Goal: Information Seeking & Learning: Find specific page/section

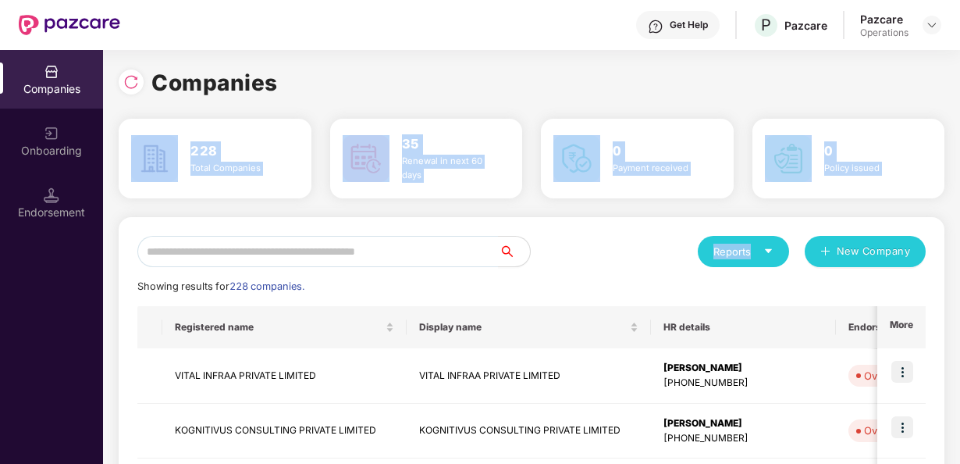
scroll to position [0, 2]
drag, startPoint x: 553, startPoint y: 80, endPoint x: 995, endPoint y: 269, distance: 480.5
click at [959, 269] on html "Get Help P Pazcare Pazcare Operations Companies Onboarding Endorsement Companie…" at bounding box center [480, 232] width 960 height 464
drag, startPoint x: 995, startPoint y: 269, endPoint x: 921, endPoint y: 97, distance: 186.8
click at [921, 97] on div "Companies" at bounding box center [532, 83] width 826 height 34
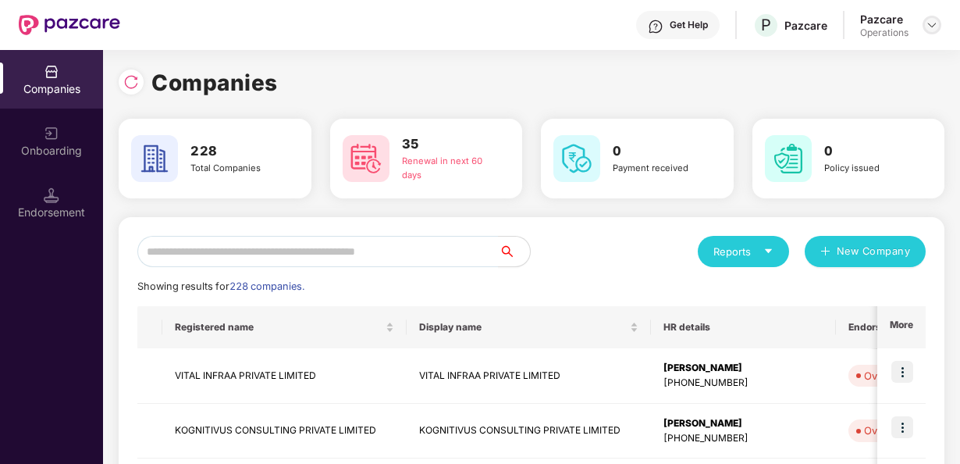
click at [932, 27] on img at bounding box center [932, 25] width 12 height 12
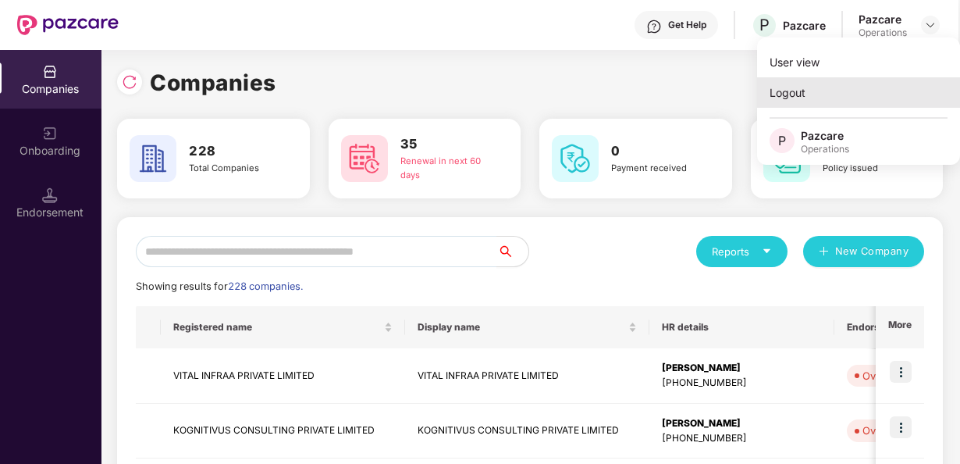
click at [812, 98] on div "Logout" at bounding box center [858, 92] width 203 height 30
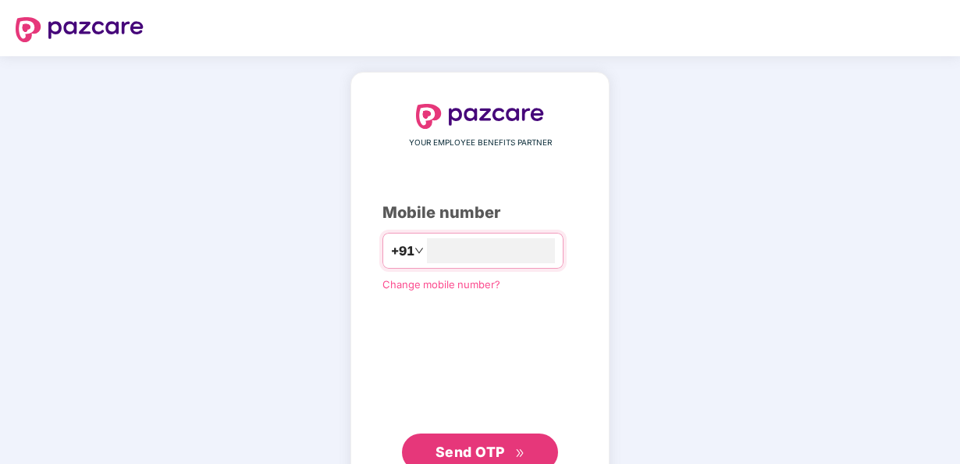
type input "**********"
click at [492, 440] on span "Send OTP" at bounding box center [481, 450] width 90 height 22
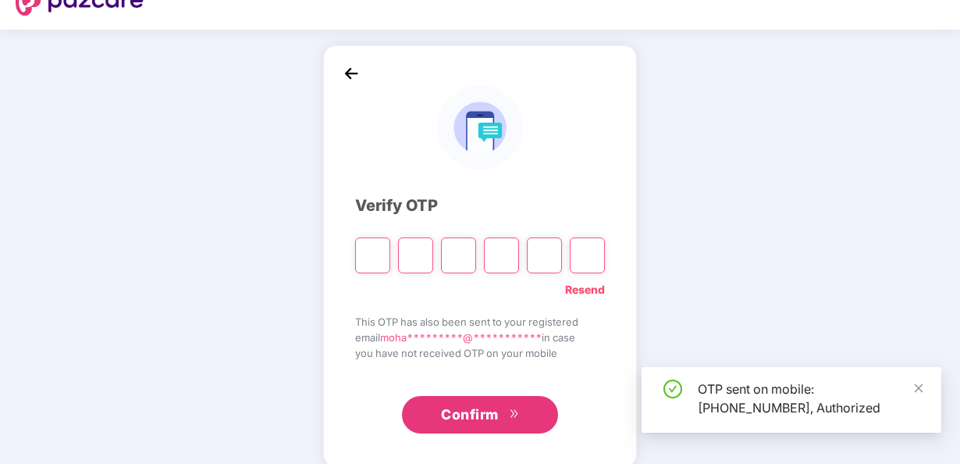
scroll to position [28, 0]
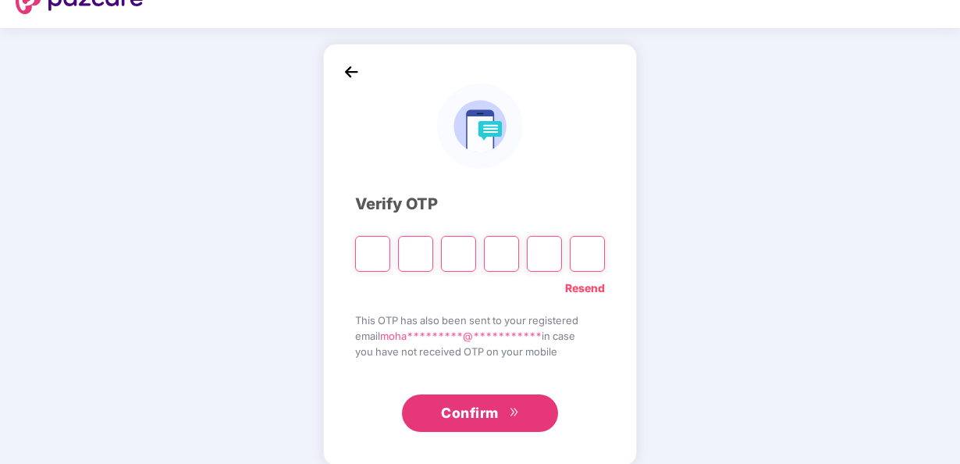
type input "*"
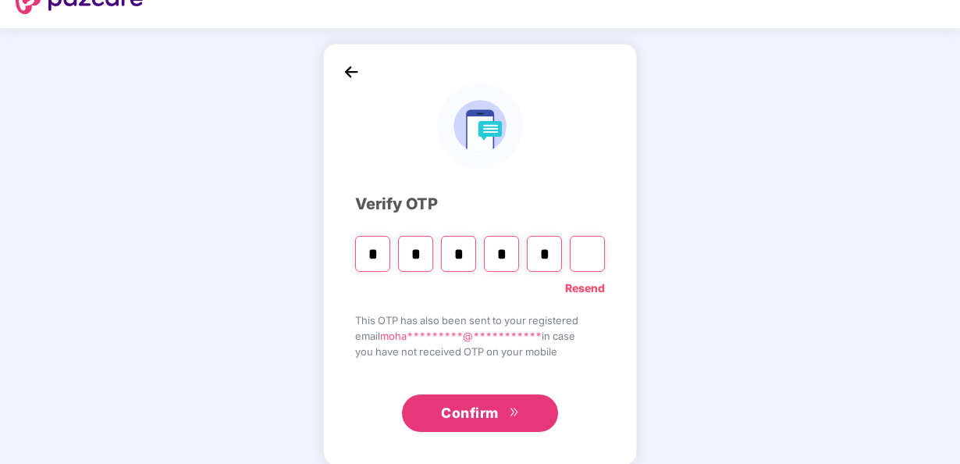
type input "*"
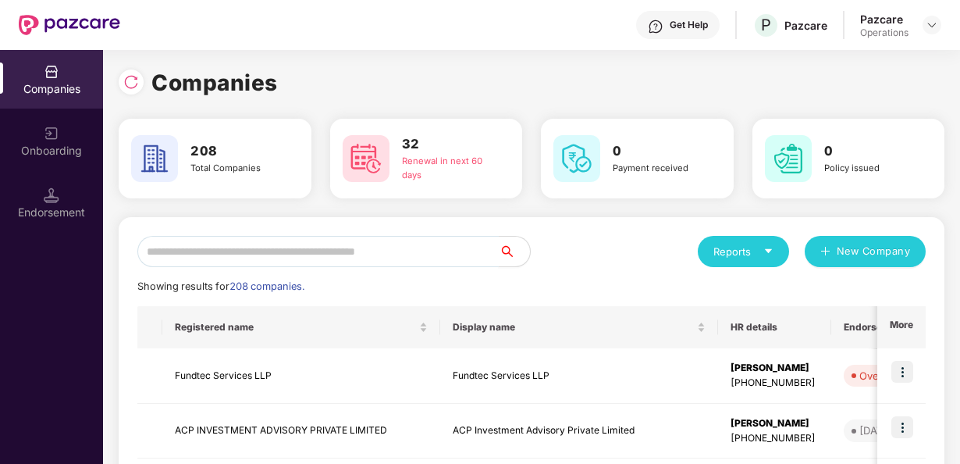
click at [219, 259] on input "text" at bounding box center [317, 251] width 361 height 31
paste input "********"
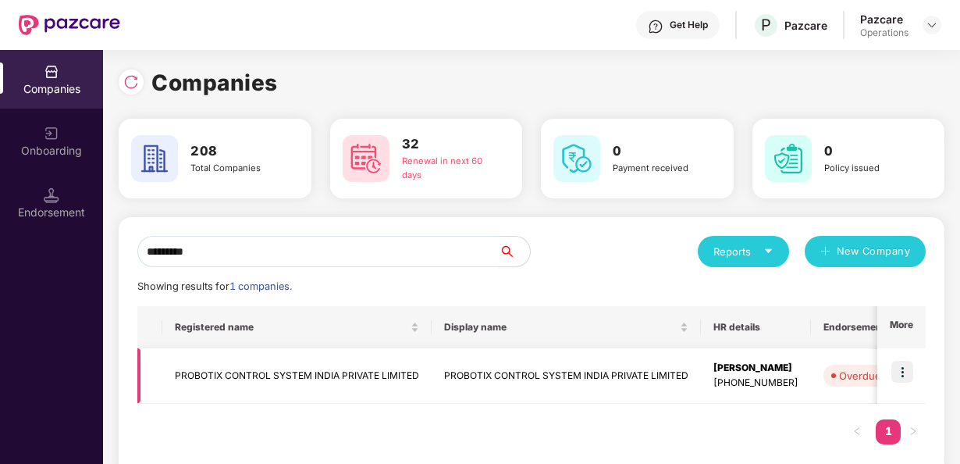
type input "********"
click at [251, 374] on td "PROBOTIX CONTROL SYSTEM INDIA PRIVATE LIMITED" at bounding box center [296, 375] width 269 height 55
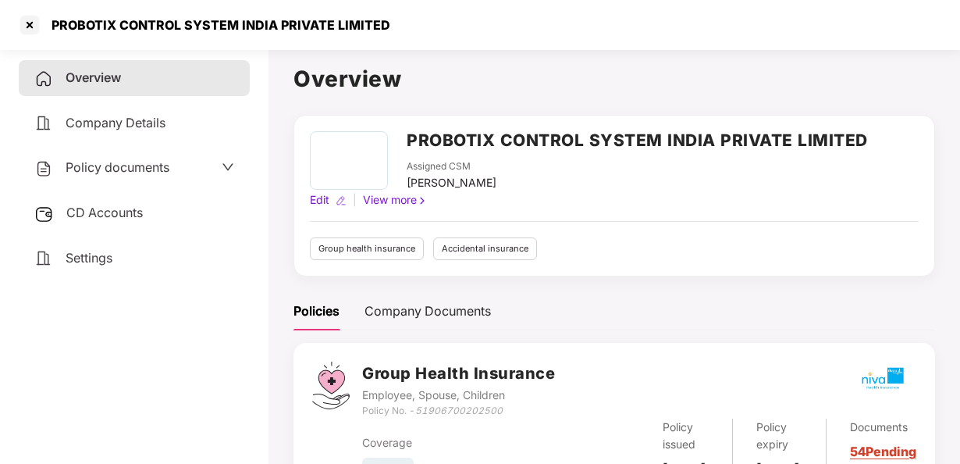
click at [142, 173] on span "Policy documents" at bounding box center [118, 167] width 104 height 16
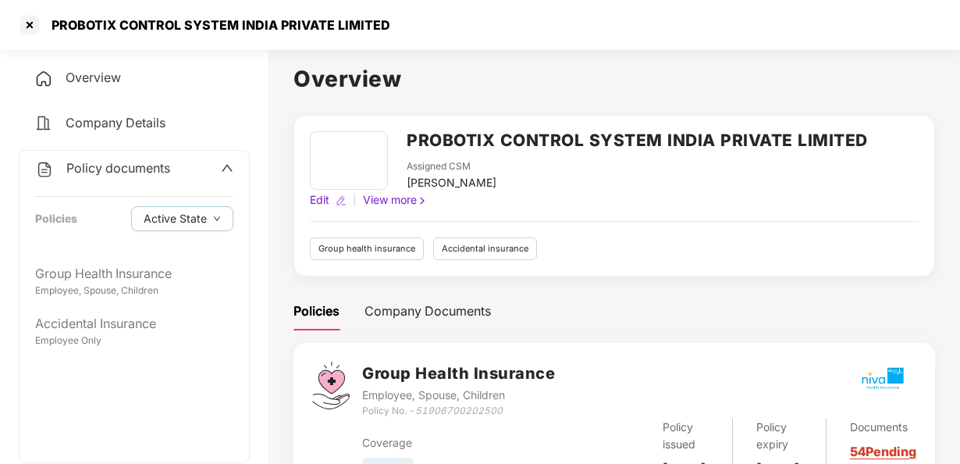
click at [148, 126] on span "Company Details" at bounding box center [116, 123] width 100 height 16
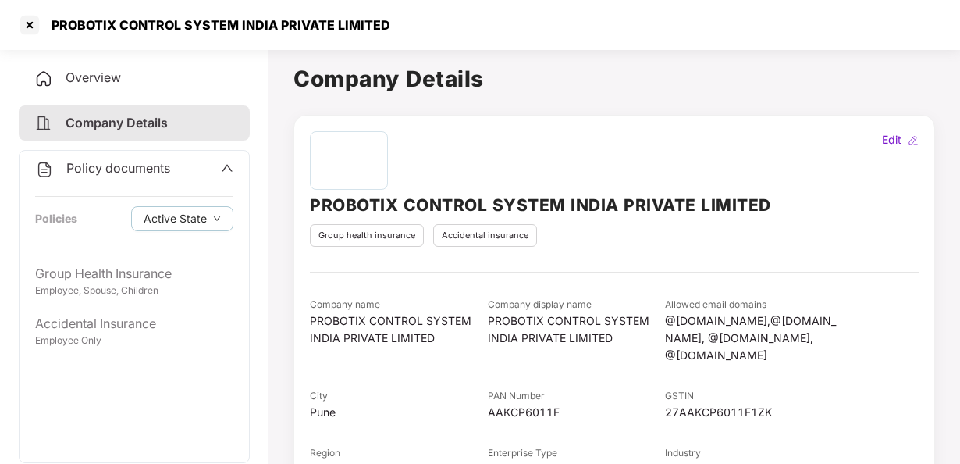
click at [130, 79] on div "Overview" at bounding box center [134, 78] width 231 height 36
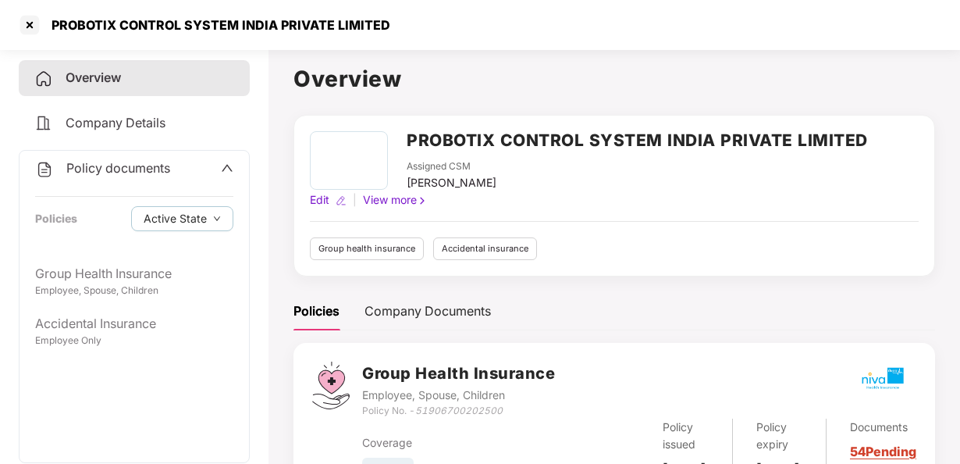
click at [230, 177] on span at bounding box center [227, 168] width 12 height 20
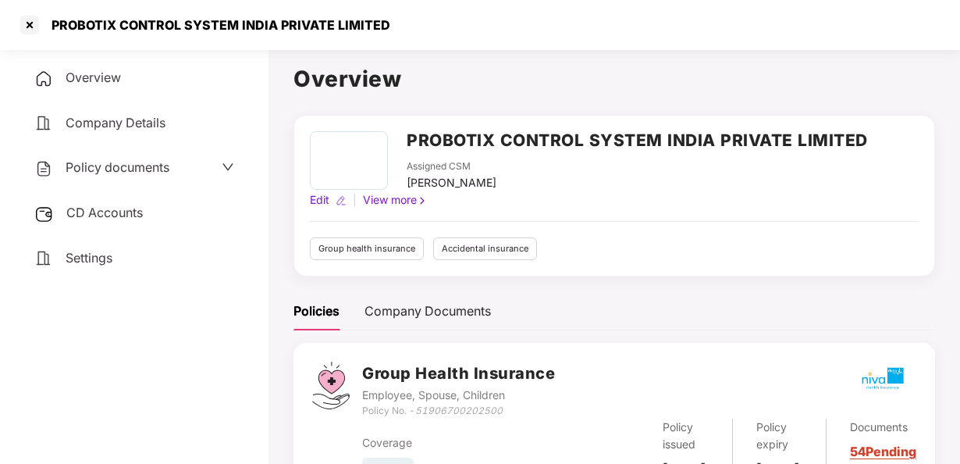
click at [155, 172] on span "Policy documents" at bounding box center [118, 167] width 104 height 16
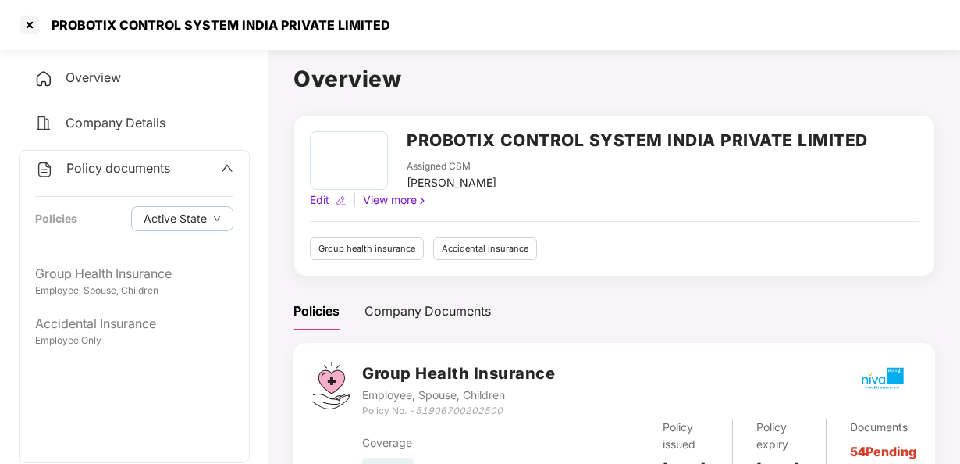
click at [64, 223] on div "Policies" at bounding box center [56, 218] width 42 height 17
click at [181, 212] on span "Active State" at bounding box center [175, 218] width 63 height 17
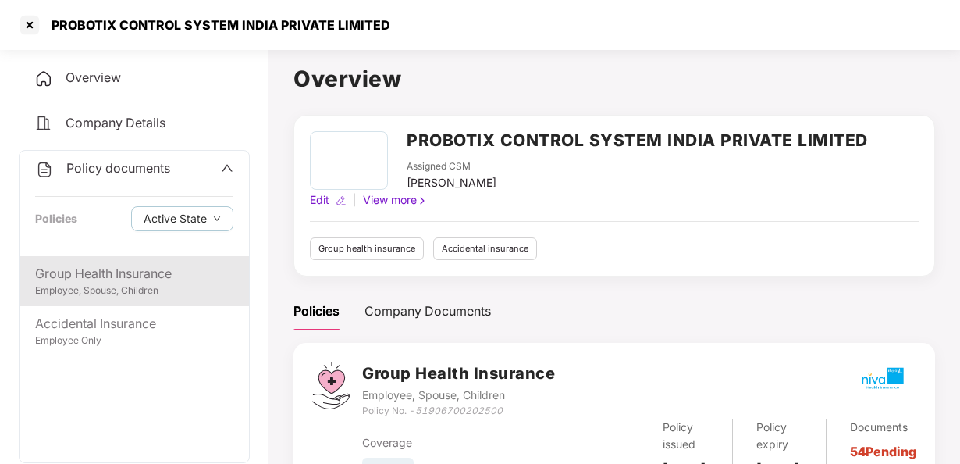
click at [128, 298] on div "Group Health Insurance Employee, Spouse, Children" at bounding box center [135, 281] width 230 height 50
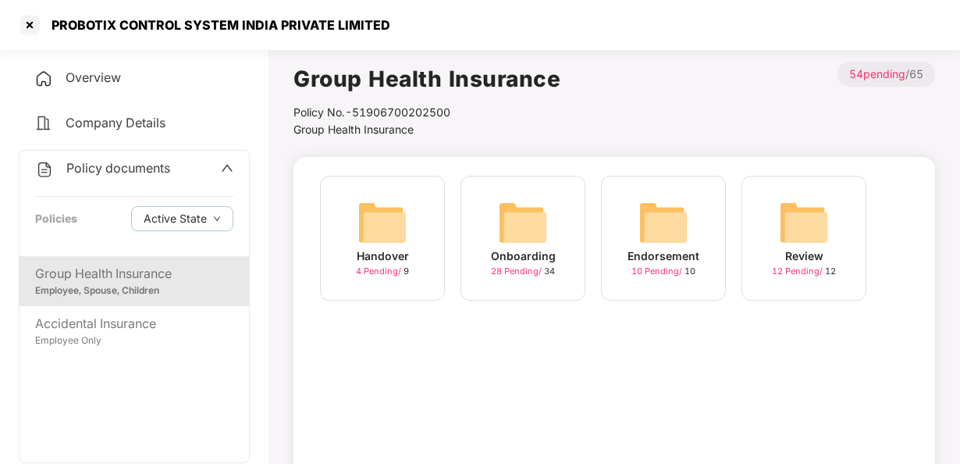
click at [527, 272] on span "28 Pending /" at bounding box center [517, 270] width 53 height 11
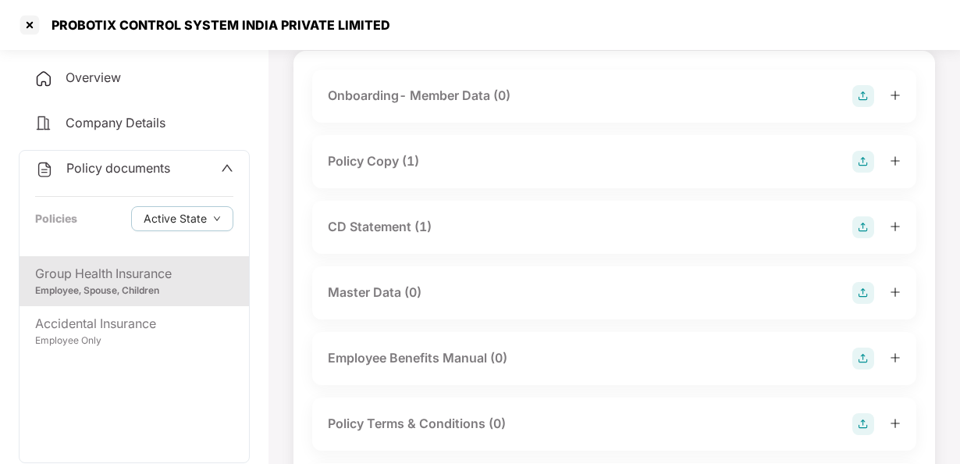
scroll to position [115, 0]
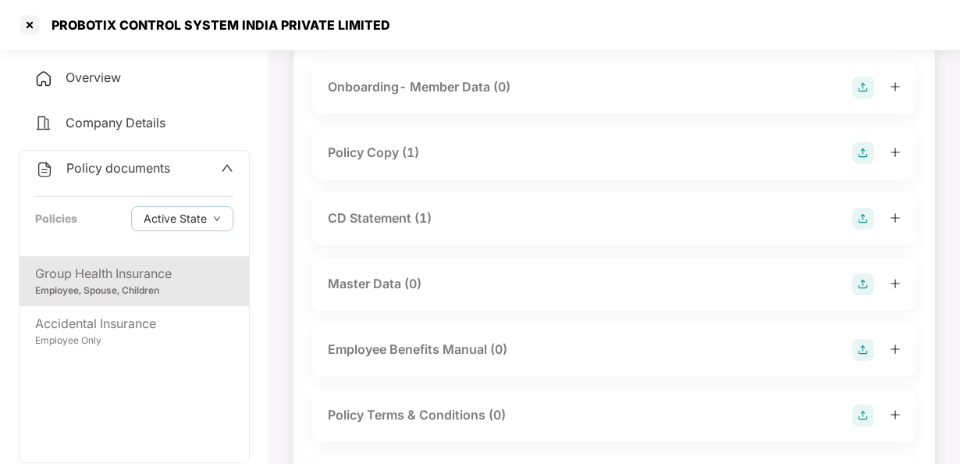
click at [560, 148] on div "Policy Copy (1)" at bounding box center [614, 153] width 573 height 22
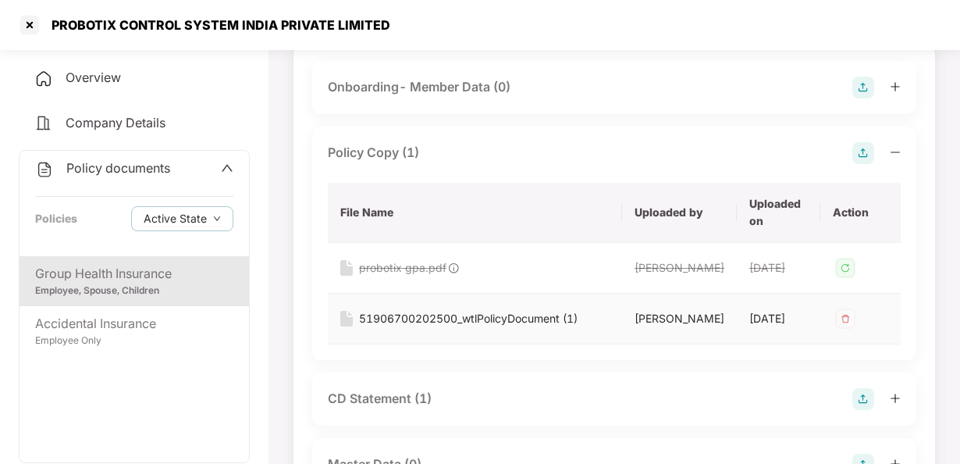
click at [378, 327] on div "51906700202500_wtlPolicyDocument (1)" at bounding box center [468, 318] width 219 height 17
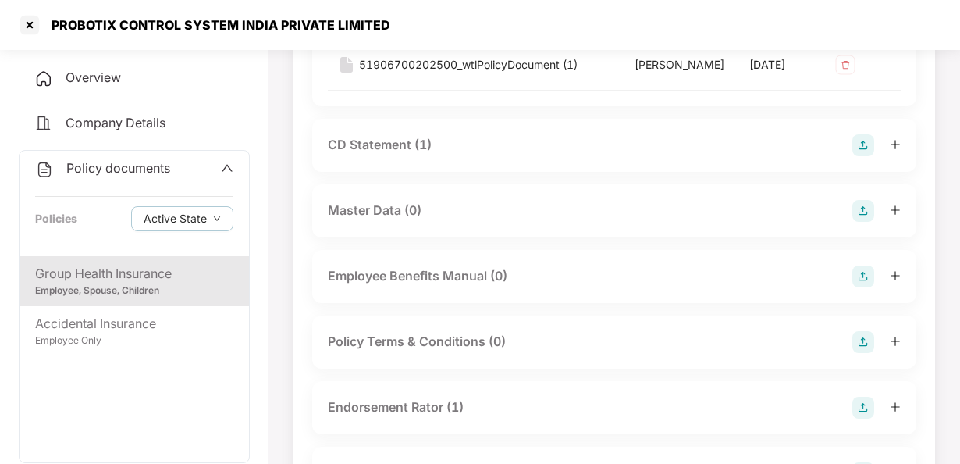
scroll to position [372, 0]
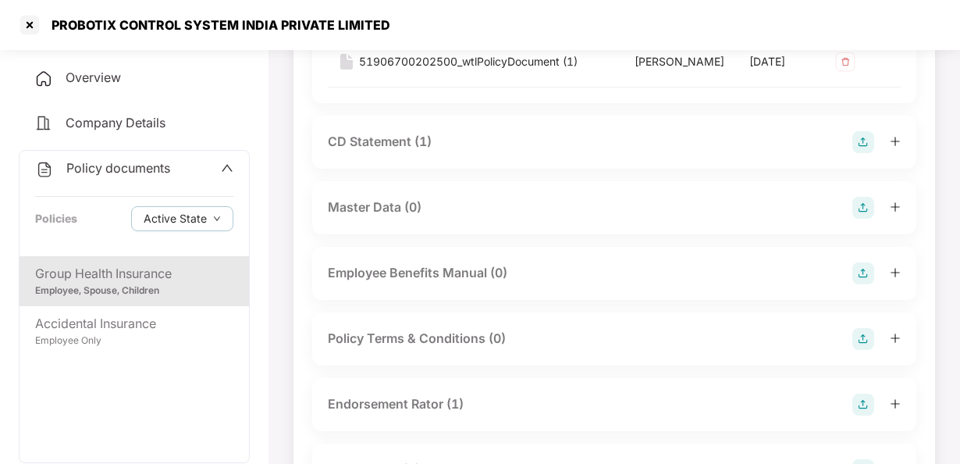
click at [515, 153] on div "CD Statement (1)" at bounding box center [614, 142] width 573 height 22
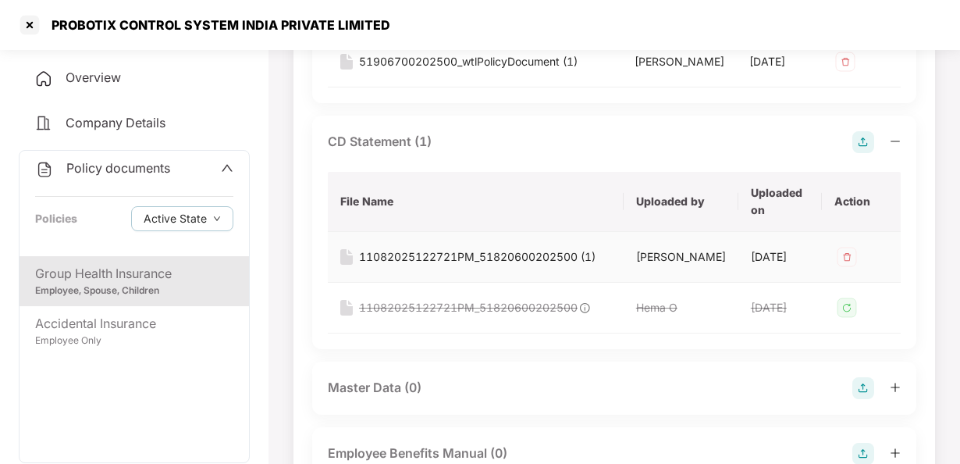
click at [474, 265] on div "11082025122721PM_51820600202500 (1)" at bounding box center [477, 256] width 237 height 17
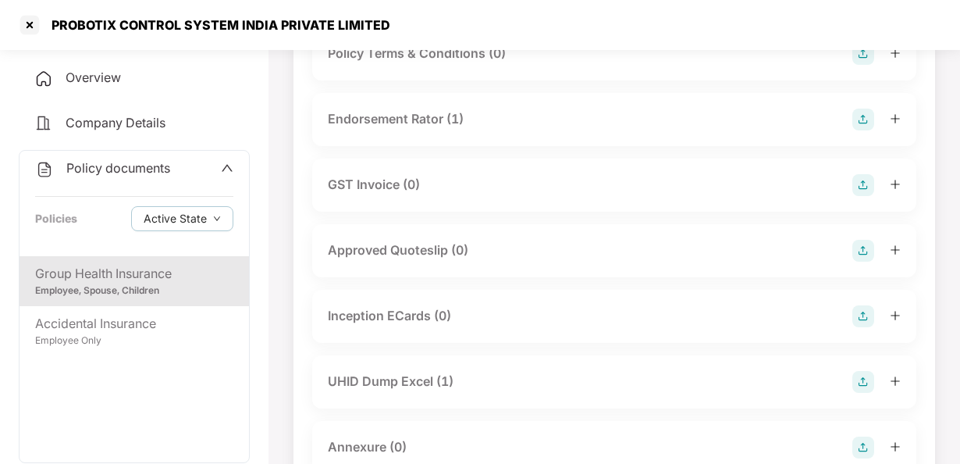
scroll to position [840, 0]
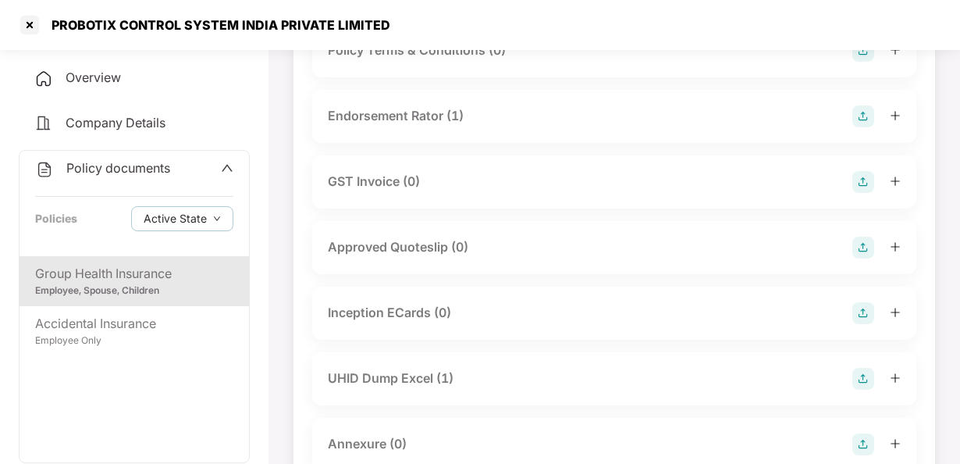
click at [412, 143] on div "Endorsement Rator (1)" at bounding box center [614, 116] width 604 height 53
click at [403, 126] on div "Endorsement Rator (1)" at bounding box center [396, 116] width 136 height 20
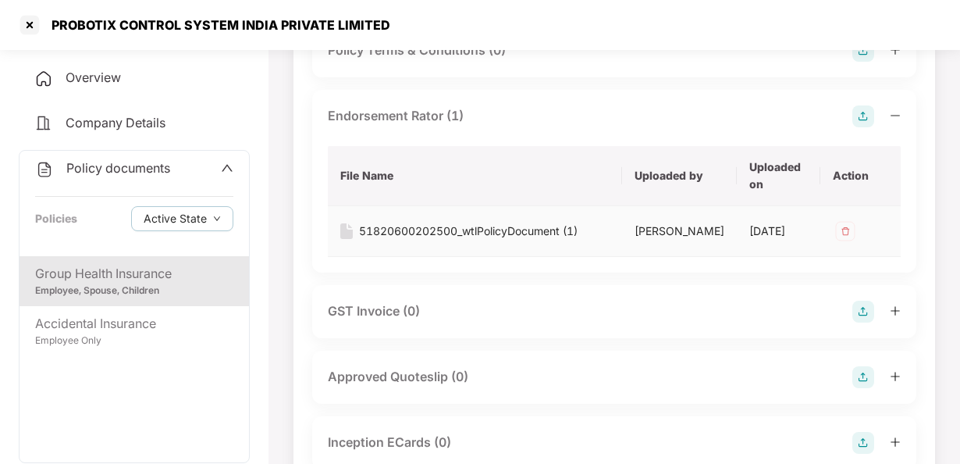
click at [420, 240] on div "51820600202500_wtlPolicyDocument (1)" at bounding box center [468, 230] width 219 height 17
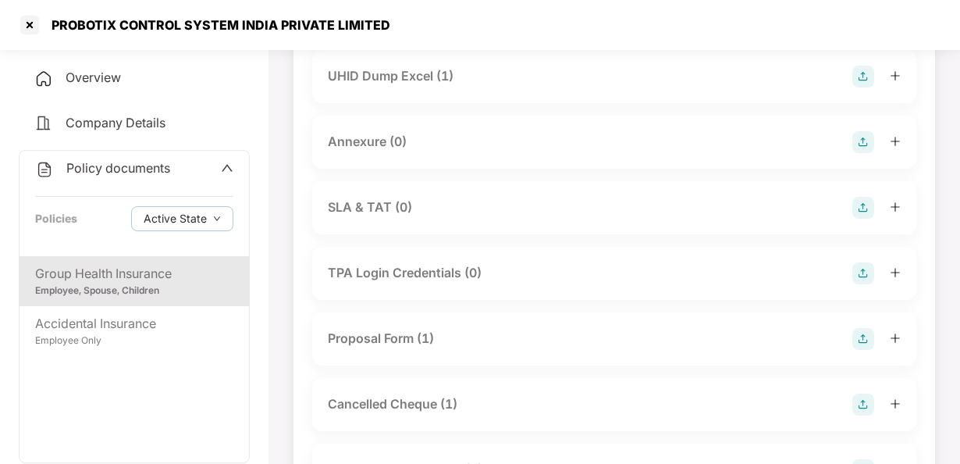
scroll to position [1278, 0]
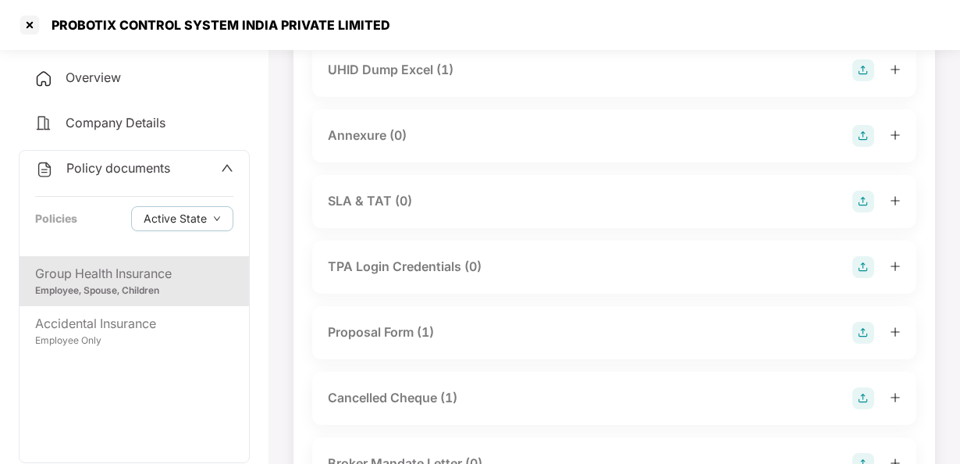
click at [443, 80] on div "UHID Dump Excel (1)" at bounding box center [391, 70] width 126 height 20
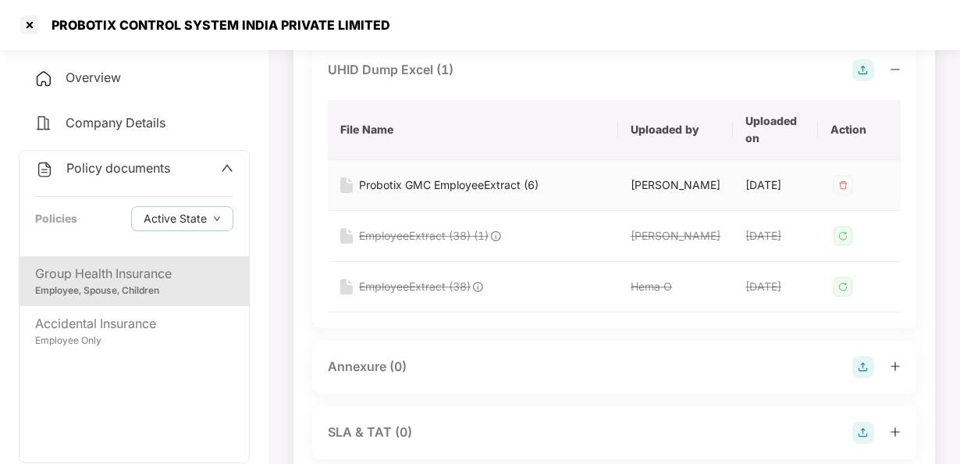
click at [422, 194] on div "Probotix GMC EmployeeExtract (6)" at bounding box center [449, 184] width 180 height 17
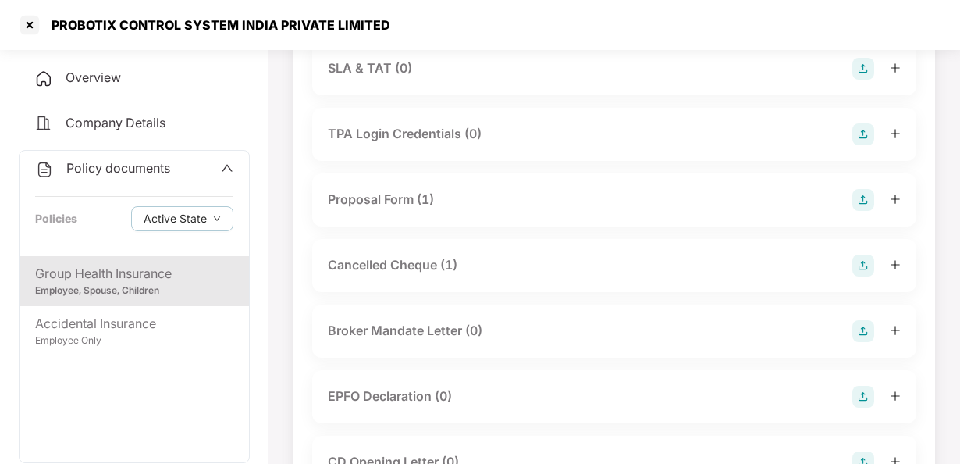
scroll to position [1630, 0]
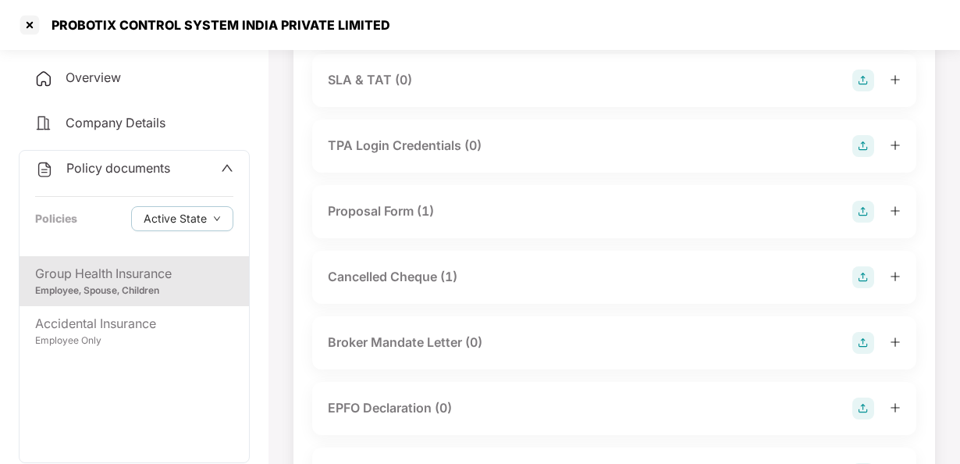
click at [401, 24] on div "Annexure (0)" at bounding box center [367, 15] width 79 height 20
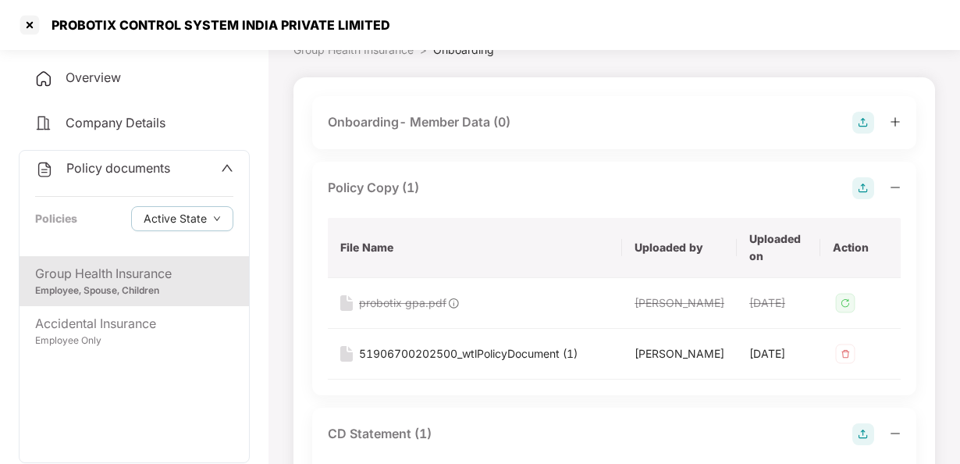
scroll to position [0, 0]
